Goal: Information Seeking & Learning: Learn about a topic

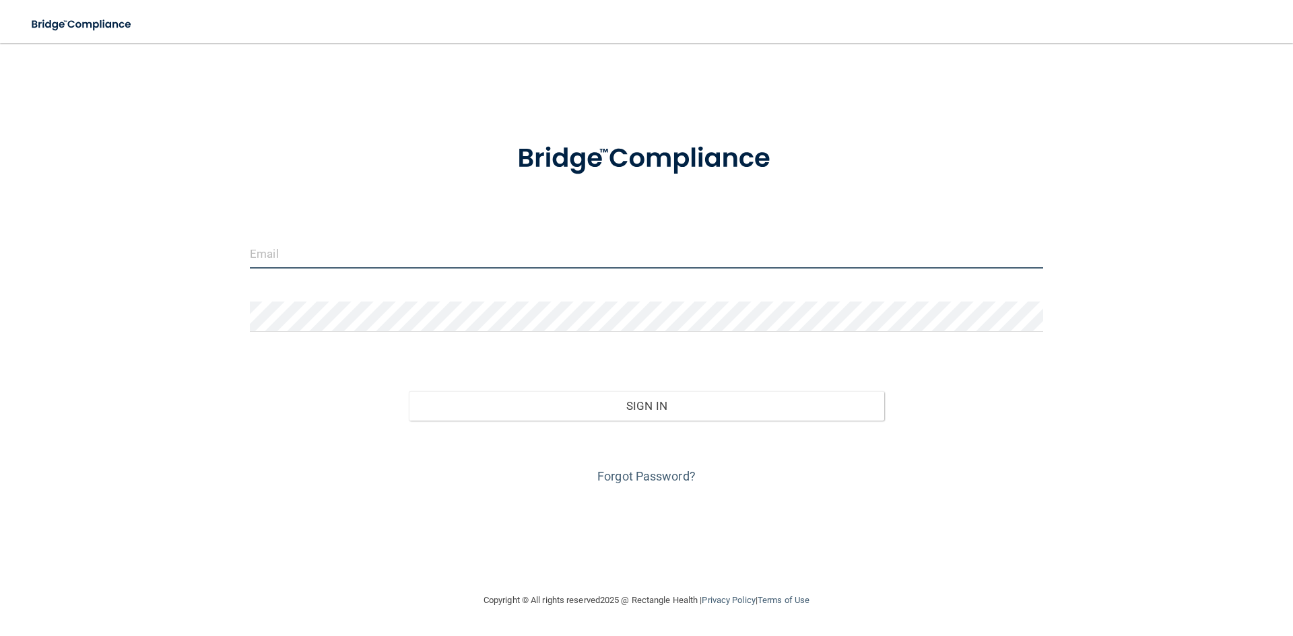
drag, startPoint x: 279, startPoint y: 254, endPoint x: 403, endPoint y: 252, distance: 123.9
click at [279, 254] on input "email" at bounding box center [646, 253] width 793 height 30
type input "[PERSON_NAME][EMAIL_ADDRESS][DOMAIN_NAME]"
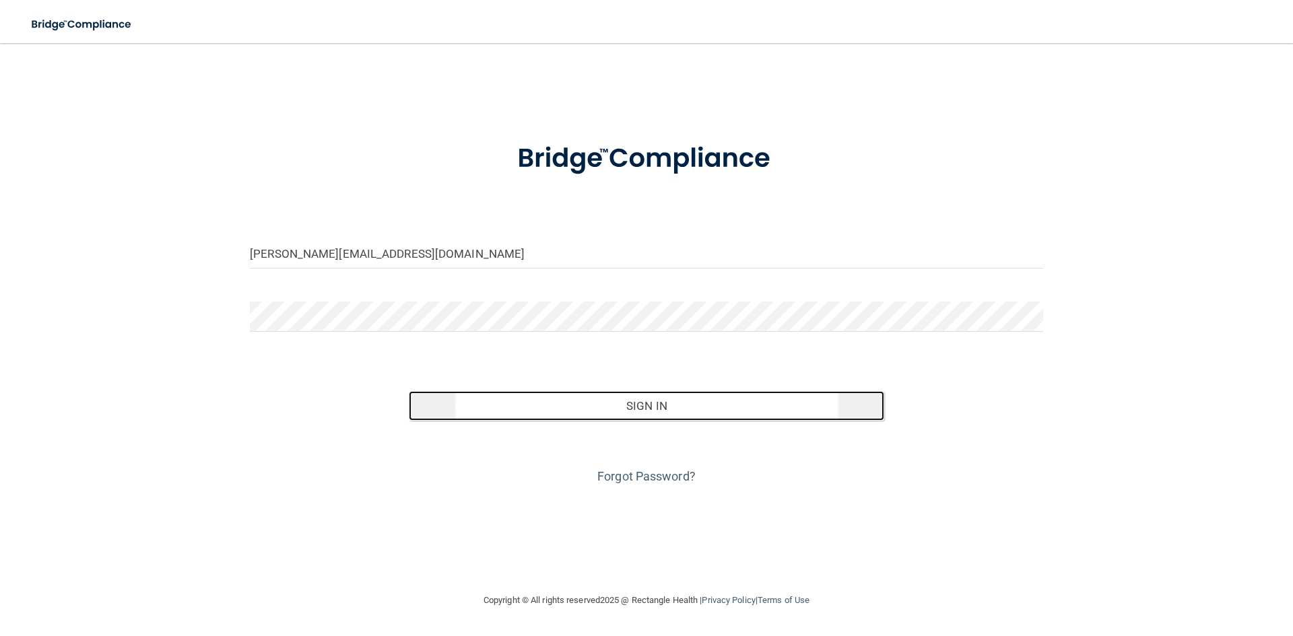
click at [665, 411] on button "Sign In" at bounding box center [647, 406] width 476 height 30
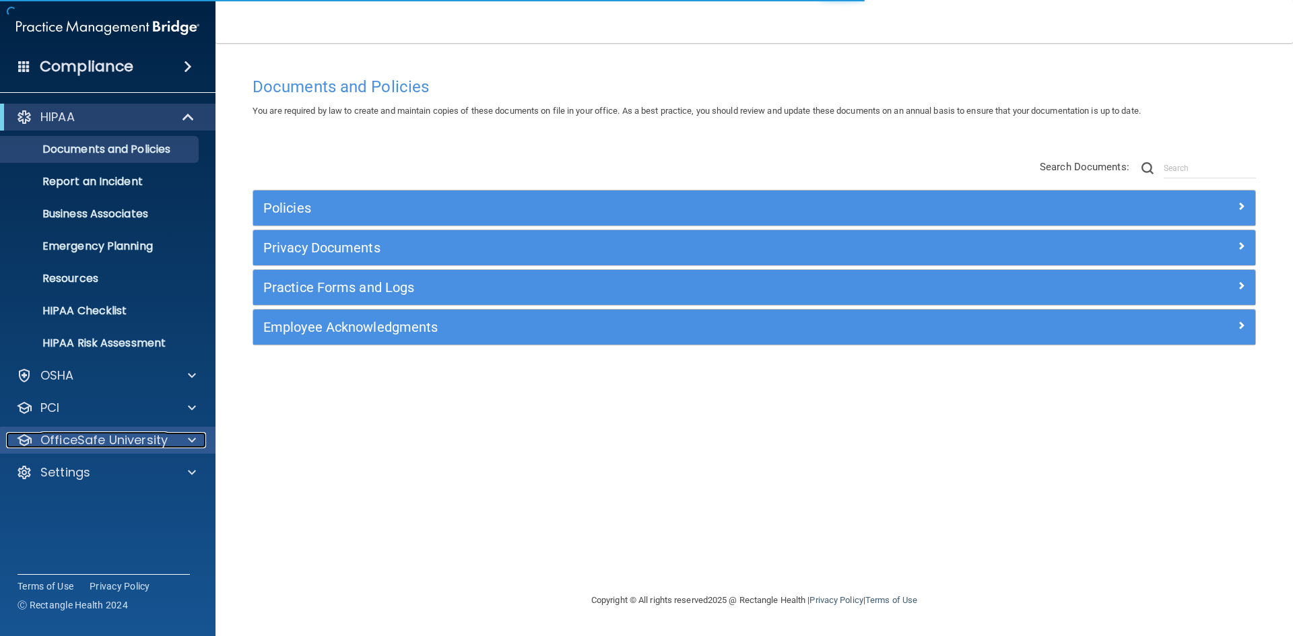
click at [162, 440] on p "OfficeSafe University" at bounding box center [103, 440] width 127 height 16
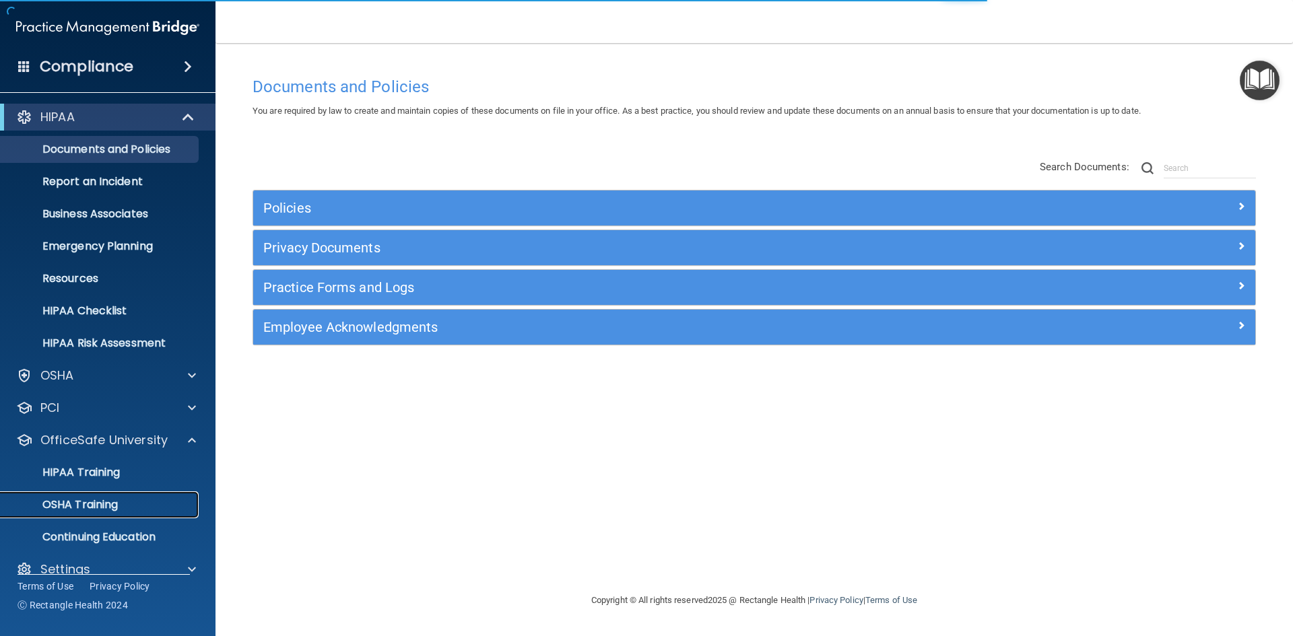
click at [106, 505] on p "OSHA Training" at bounding box center [63, 504] width 109 height 13
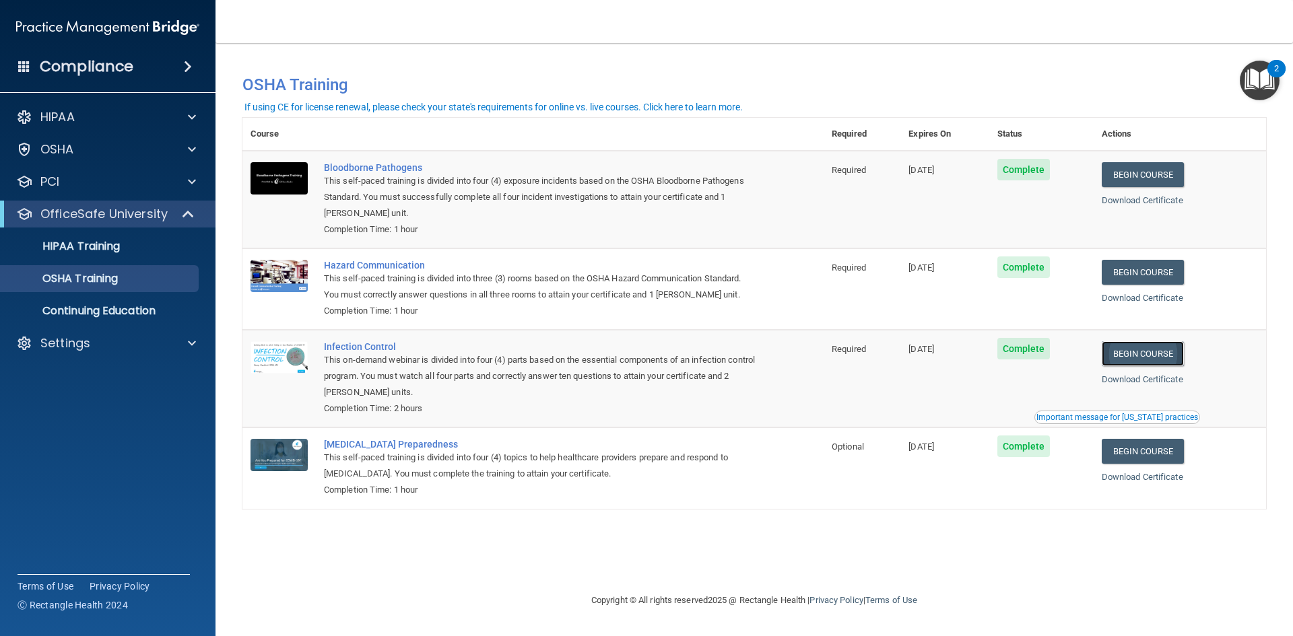
click at [1153, 361] on link "Begin Course" at bounding box center [1143, 353] width 82 height 25
click at [1170, 178] on link "Begin Course" at bounding box center [1143, 174] width 82 height 25
click at [1158, 275] on link "Begin Course" at bounding box center [1143, 272] width 82 height 25
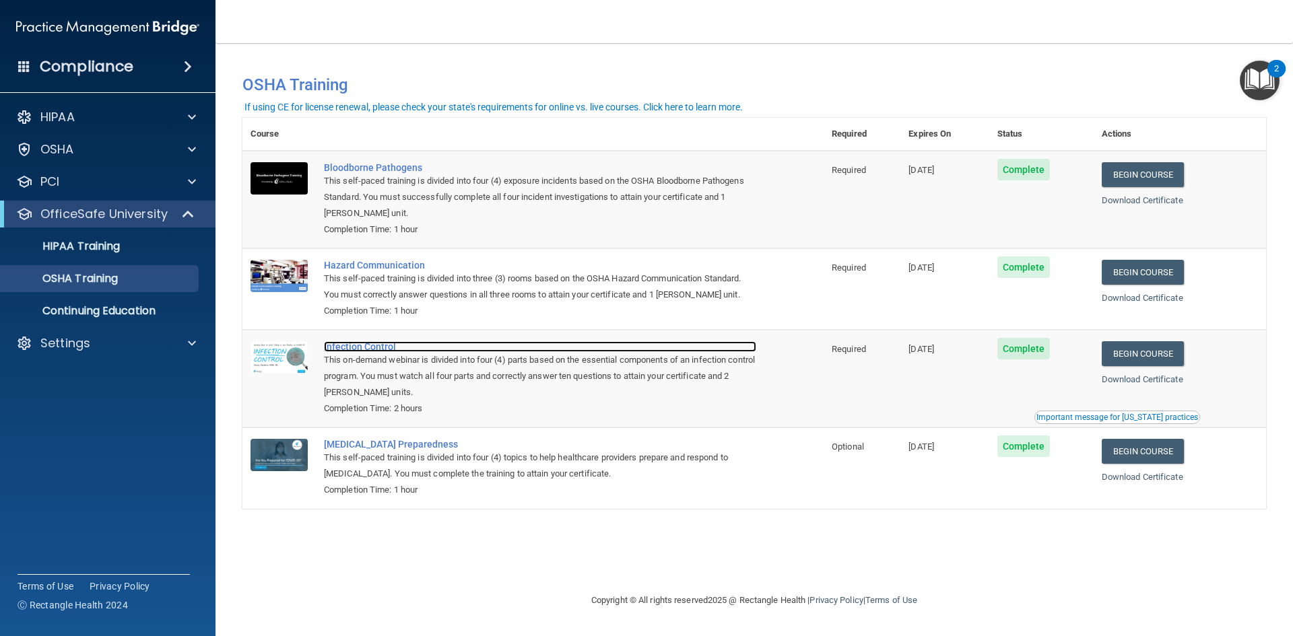
click at [371, 345] on div "Infection Control" at bounding box center [540, 346] width 432 height 11
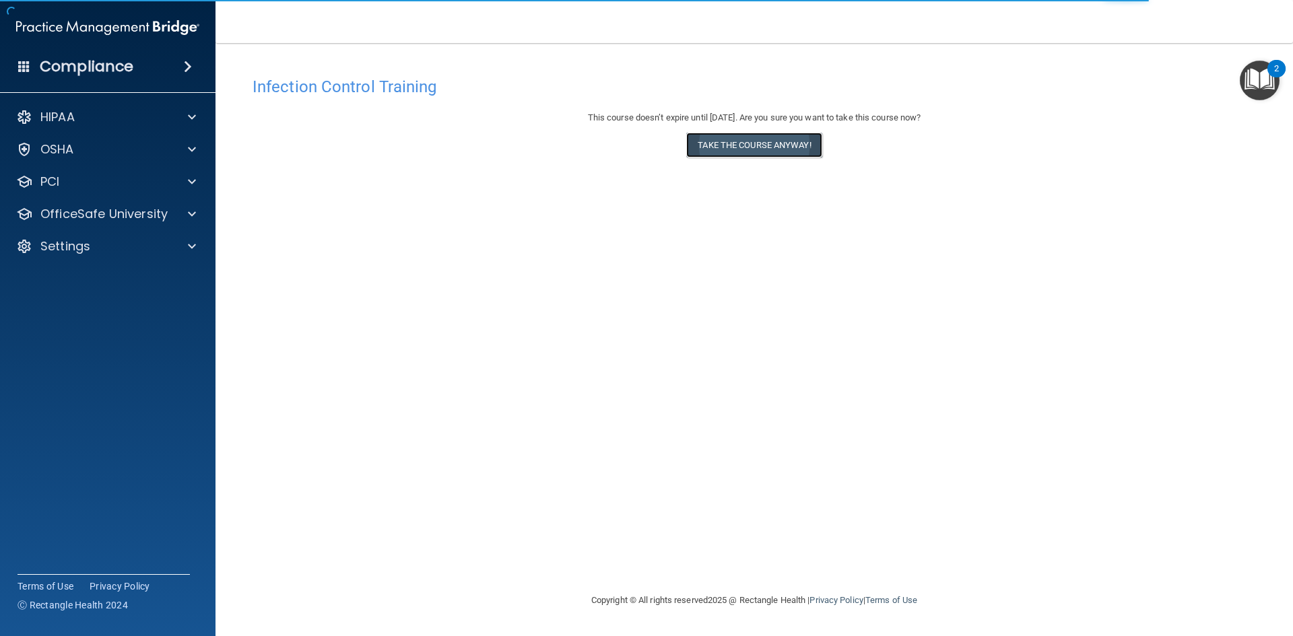
click at [749, 147] on button "Take the course anyway!" at bounding box center [753, 145] width 135 height 25
click at [772, 152] on button "Take the course anyway!" at bounding box center [753, 145] width 135 height 25
click at [766, 149] on button "Take the course anyway!" at bounding box center [753, 145] width 135 height 25
